Goal: Information Seeking & Learning: Learn about a topic

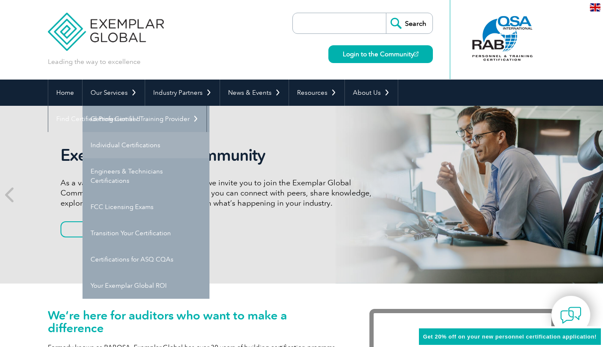
click at [126, 145] on link "Individual Certifications" at bounding box center [145, 145] width 127 height 26
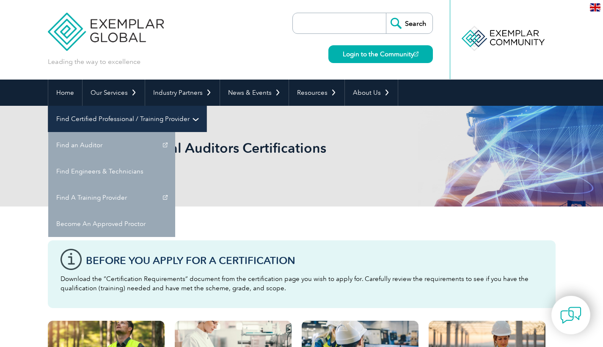
click at [206, 106] on link "Find Certified Professional / Training Provider" at bounding box center [127, 119] width 158 height 26
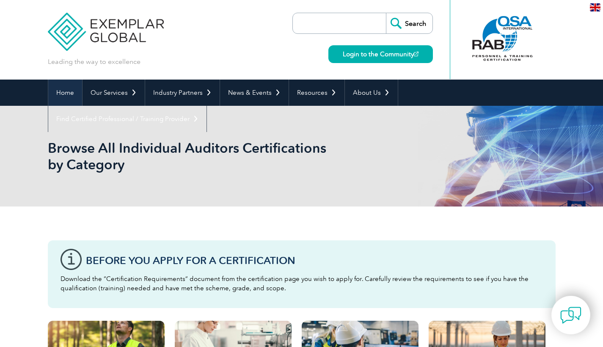
click at [80, 94] on link "Home" at bounding box center [65, 92] width 34 height 26
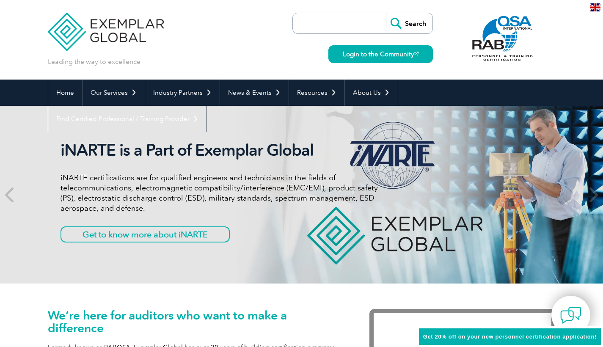
click at [347, 25] on input "search" at bounding box center [341, 23] width 89 height 20
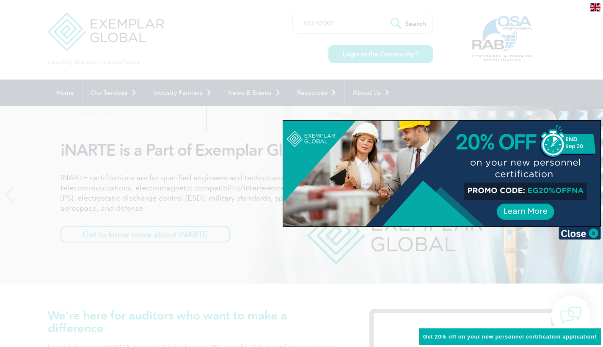
type input "ISO 42001"
click at [408, 23] on input "Search" at bounding box center [409, 23] width 47 height 20
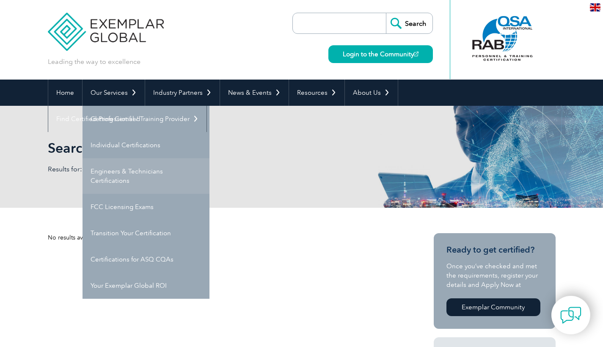
click at [126, 180] on link "Engineers & Technicians Certifications" at bounding box center [145, 176] width 127 height 36
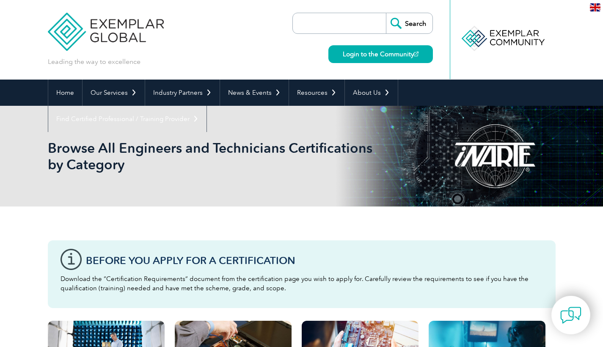
click at [342, 17] on input "search" at bounding box center [341, 23] width 89 height 20
type input "ISO"
click at [408, 23] on input "Search" at bounding box center [409, 23] width 47 height 20
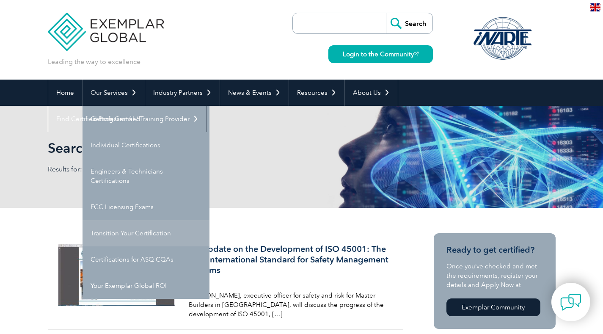
click at [120, 241] on link "Transition Your Certification" at bounding box center [145, 233] width 127 height 26
